Goal: Task Accomplishment & Management: Complete application form

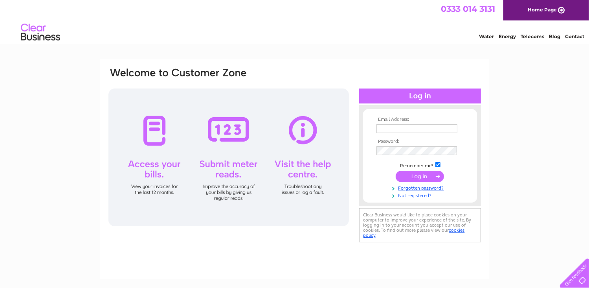
drag, startPoint x: 0, startPoint y: 0, endPoint x: 415, endPoint y: 197, distance: 459.4
click at [415, 197] on link "Not registered?" at bounding box center [421, 194] width 89 height 7
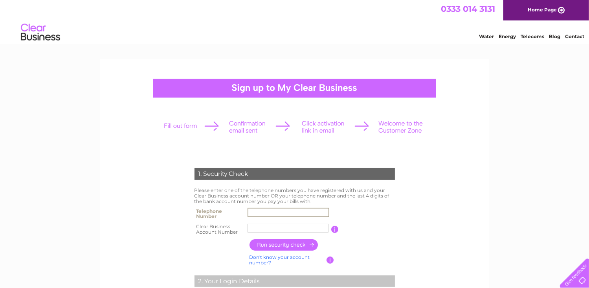
click at [258, 215] on input "text" at bounding box center [289, 212] width 82 height 9
type input "07534441384"
click at [260, 227] on input "text" at bounding box center [289, 227] width 82 height 9
click at [357, 222] on td "You will find your account number on the top right corner of your bill and it w…" at bounding box center [368, 229] width 58 height 16
click at [335, 229] on input "button" at bounding box center [334, 229] width 7 height 7
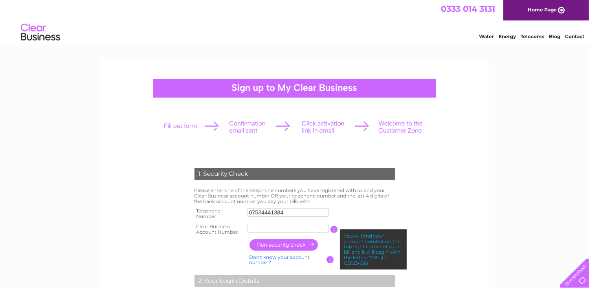
click at [287, 226] on input "text" at bounding box center [288, 228] width 81 height 9
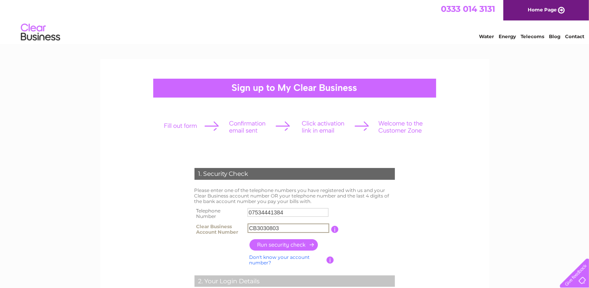
click at [256, 228] on input "CB3030803" at bounding box center [289, 227] width 82 height 9
type input "30308037"
click at [280, 245] on input "button" at bounding box center [284, 244] width 69 height 11
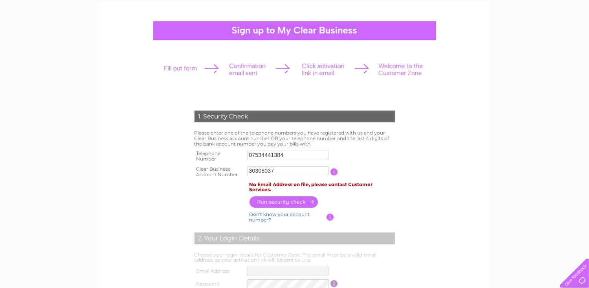
scroll to position [39, 0]
